Goal: Task Accomplishment & Management: Manage account settings

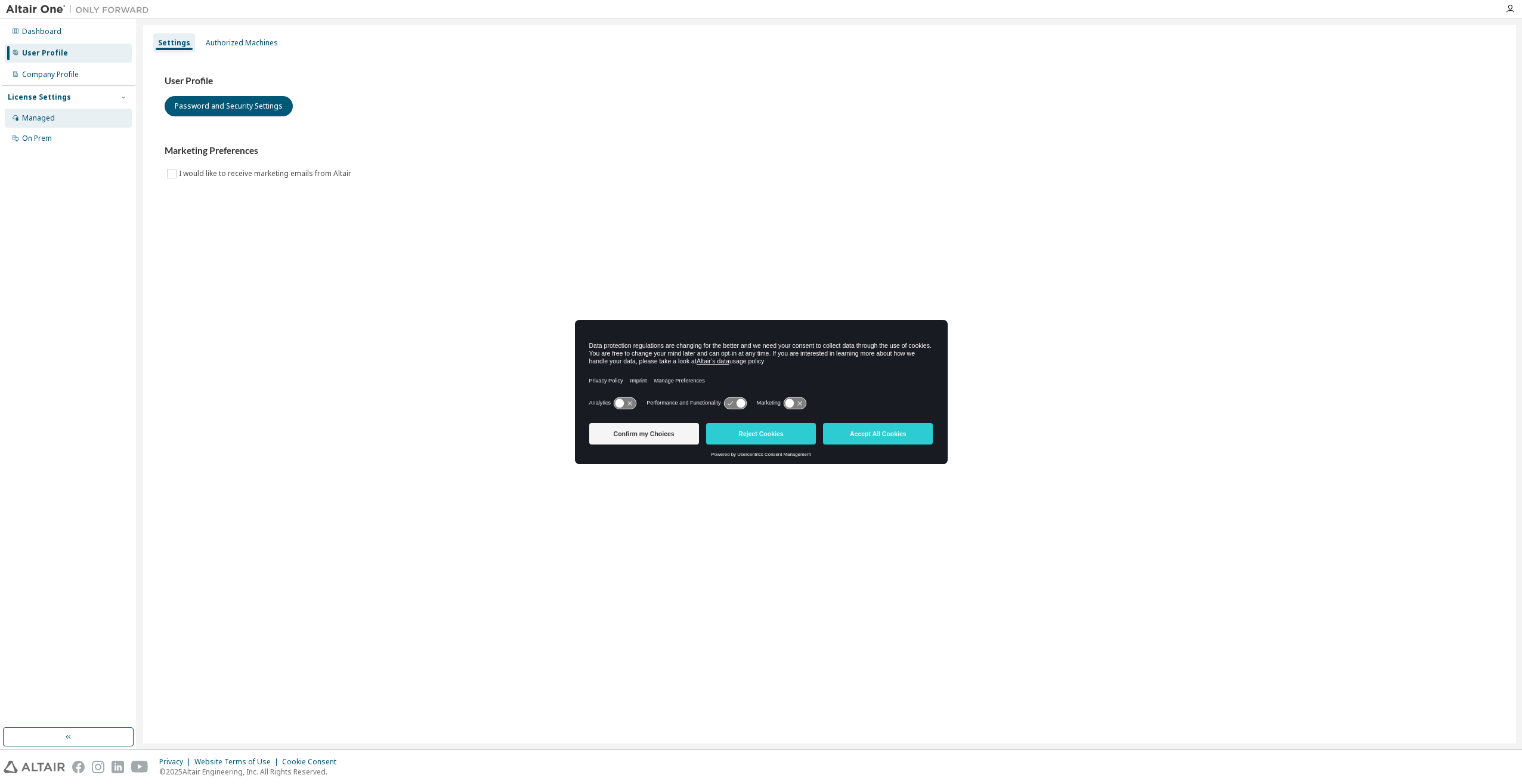
click at [64, 116] on div "Managed" at bounding box center [69, 118] width 127 height 19
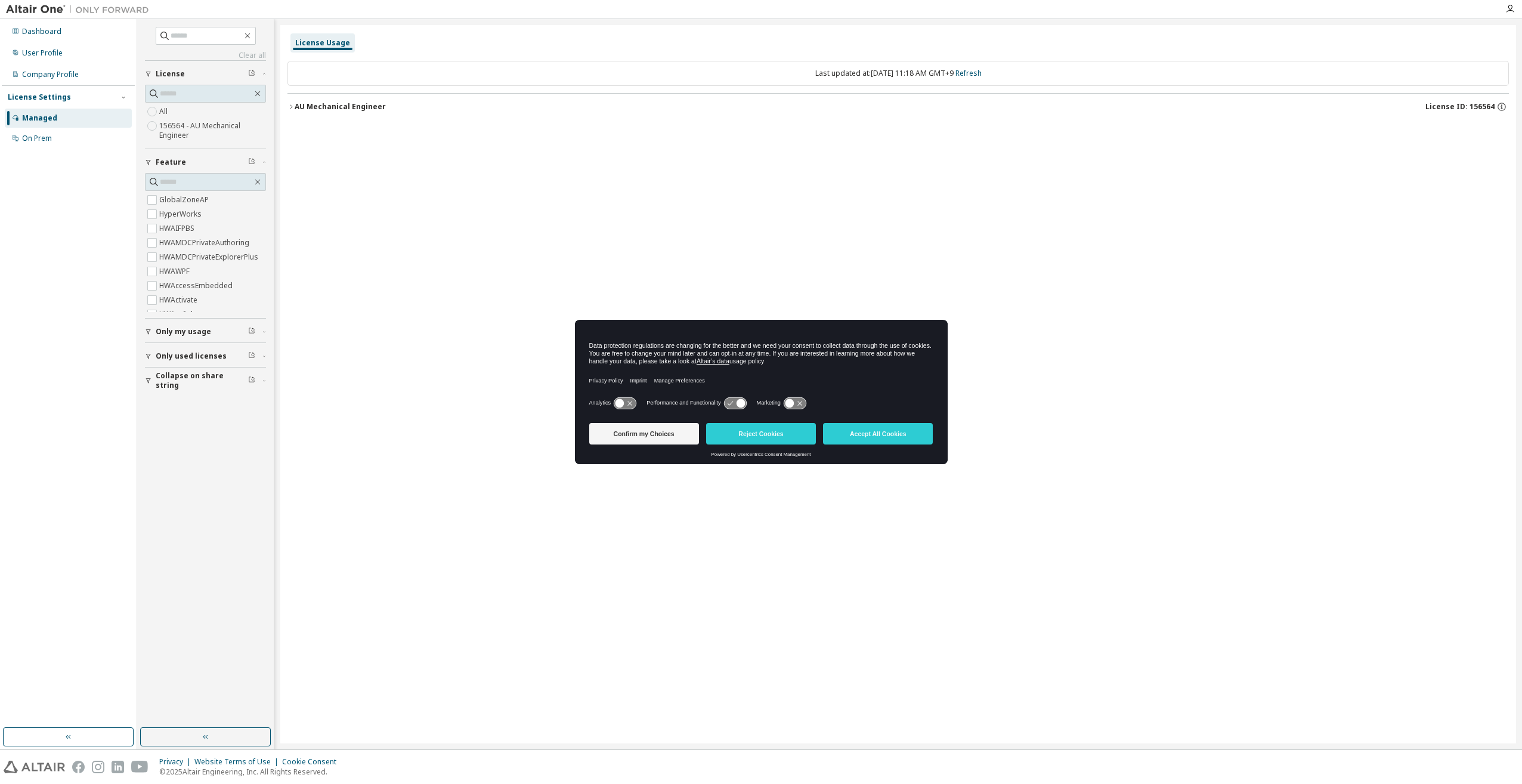
click at [352, 110] on div "AU Mechanical Engineer" at bounding box center [340, 107] width 91 height 9
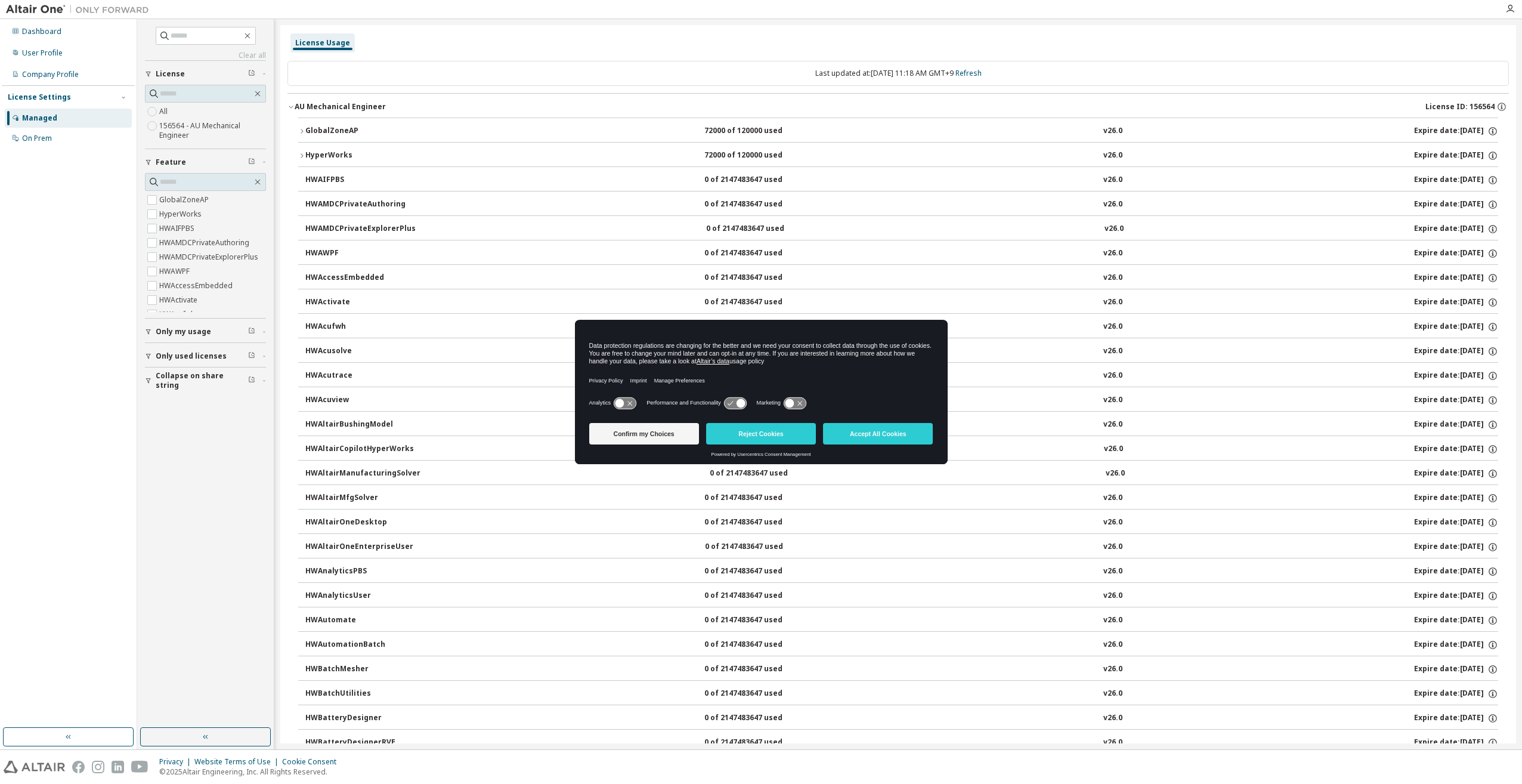
click at [301, 106] on div "AU Mechanical Engineer" at bounding box center [340, 107] width 91 height 9
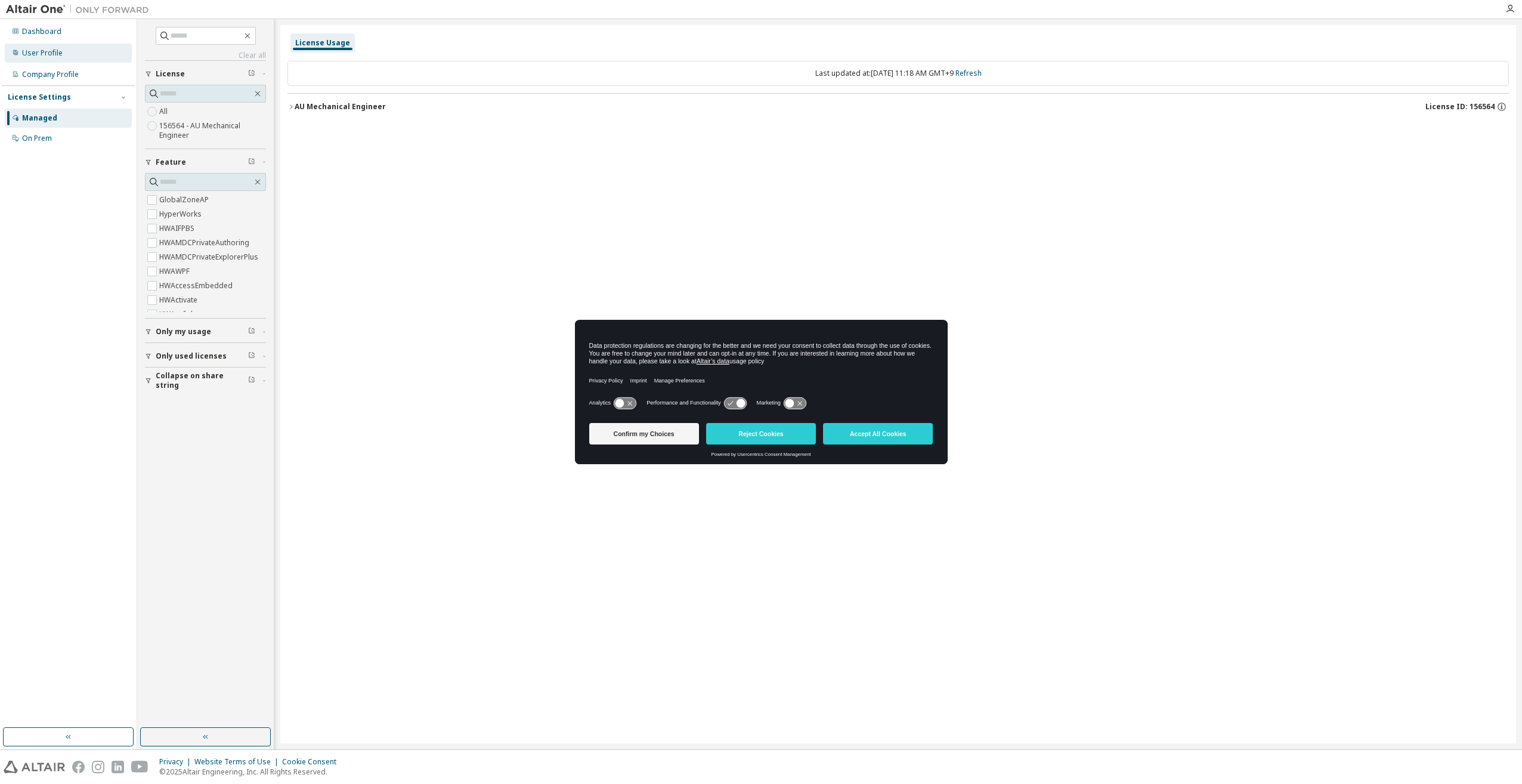
click at [57, 53] on div "User Profile" at bounding box center [42, 53] width 41 height 9
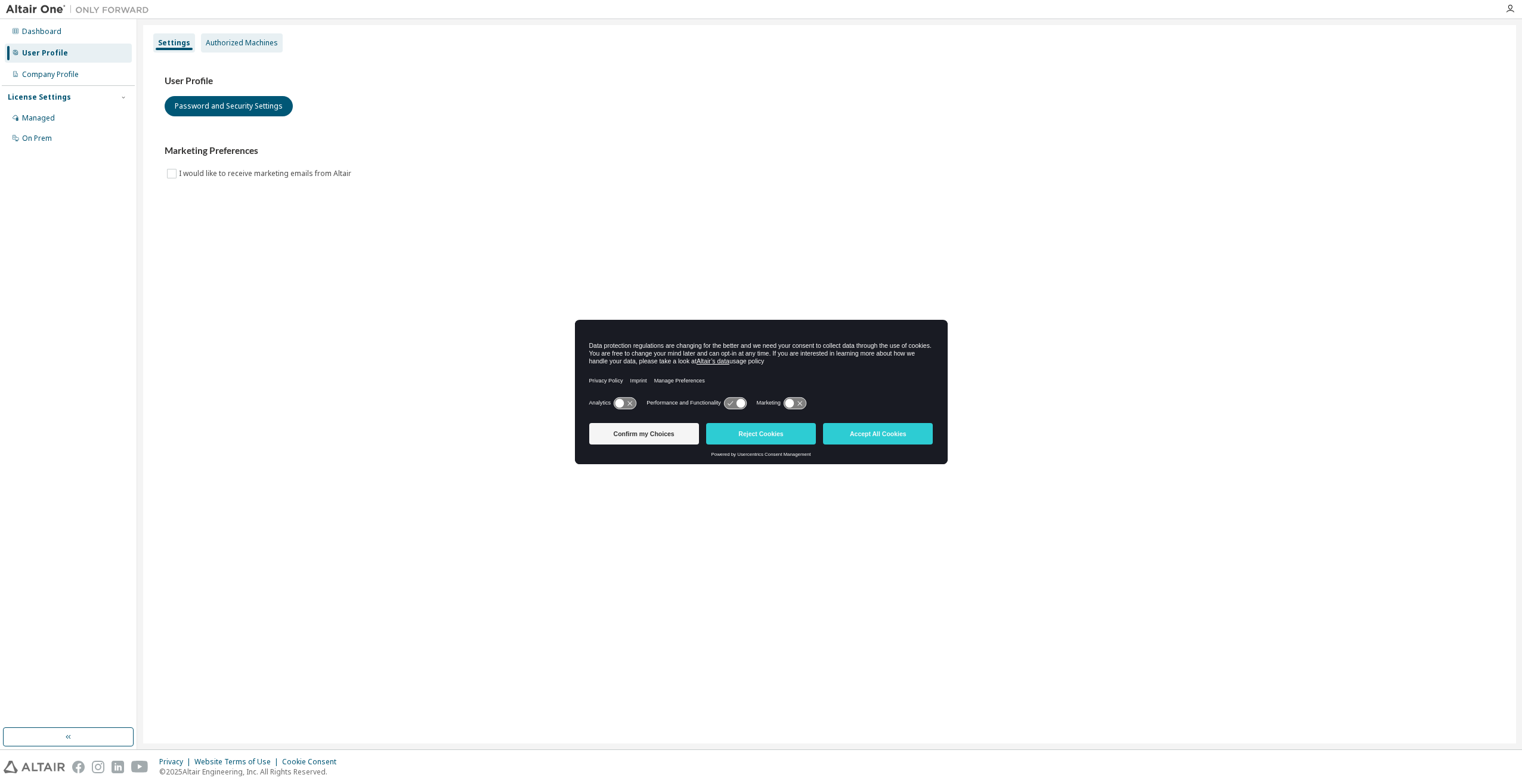
click at [248, 48] on div "Authorized Machines" at bounding box center [242, 43] width 82 height 19
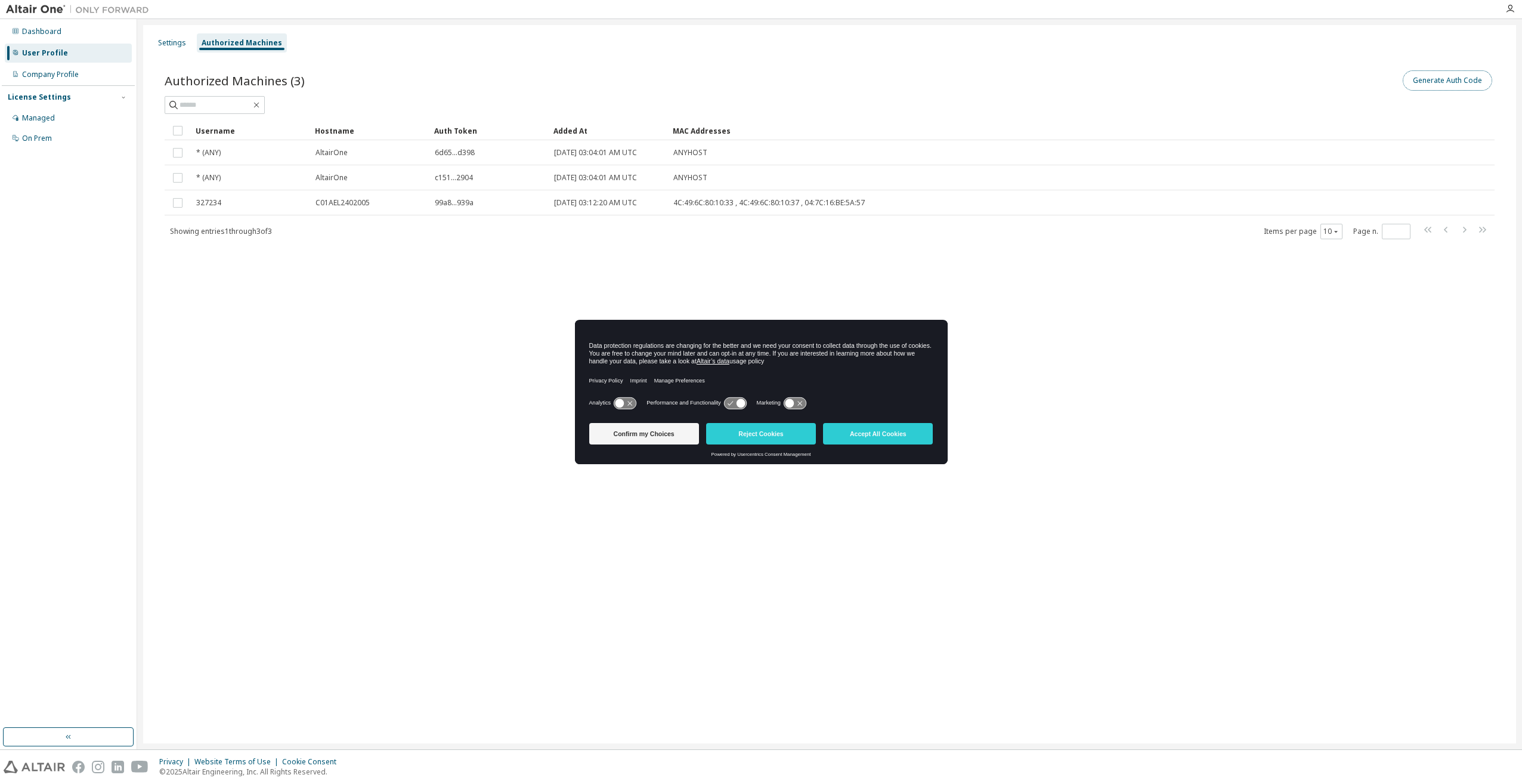
click at [1464, 79] on button "Generate Auth Code" at bounding box center [1447, 80] width 89 height 20
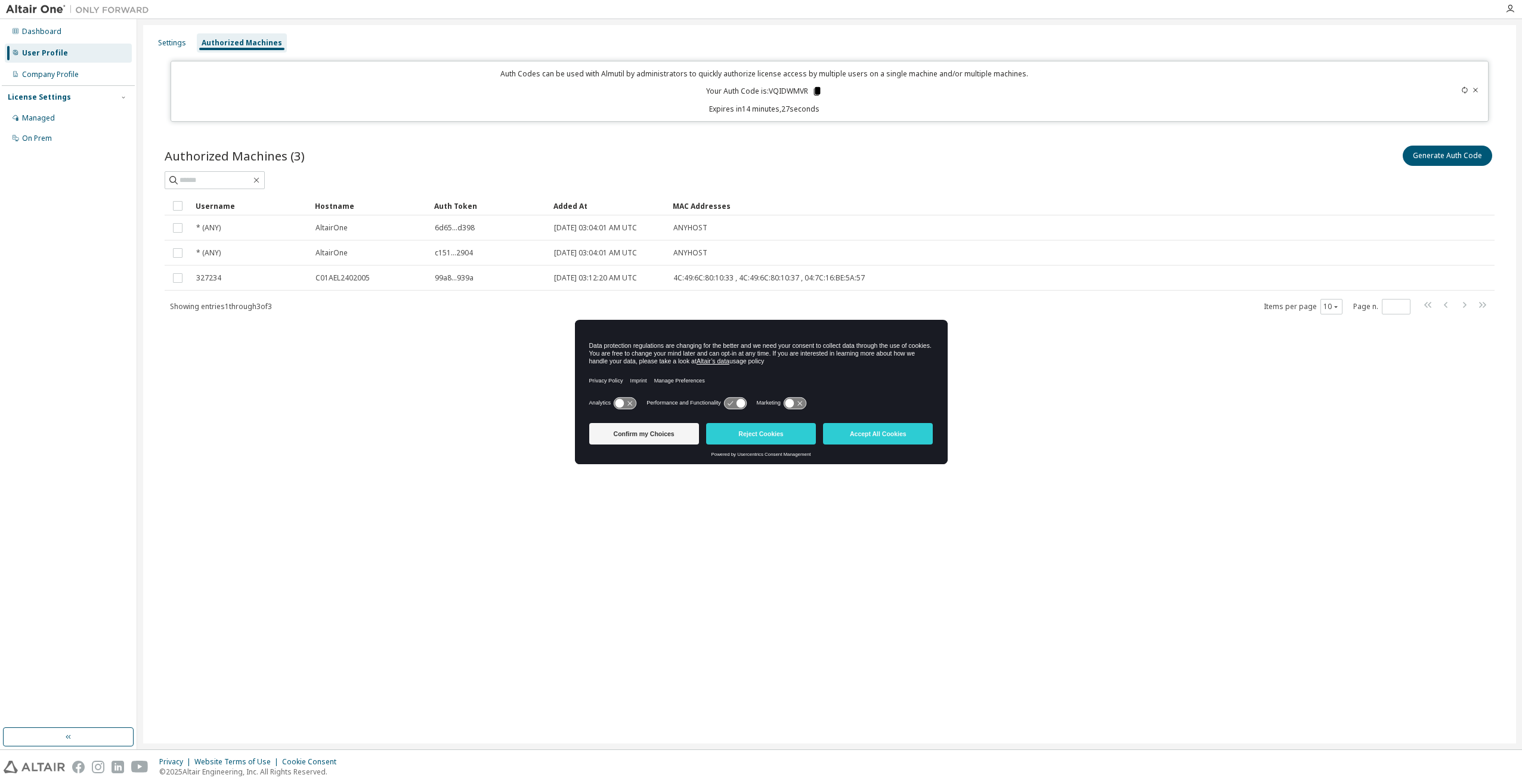
drag, startPoint x: 821, startPoint y: 88, endPoint x: 817, endPoint y: 96, distance: 8.9
click at [821, 88] on icon at bounding box center [817, 91] width 7 height 8
